Goal: Navigation & Orientation: Find specific page/section

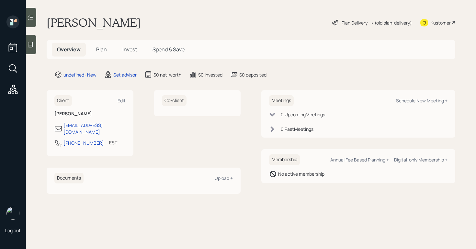
click at [32, 42] on icon at bounding box center [30, 44] width 5 height 5
